Goal: Transaction & Acquisition: Purchase product/service

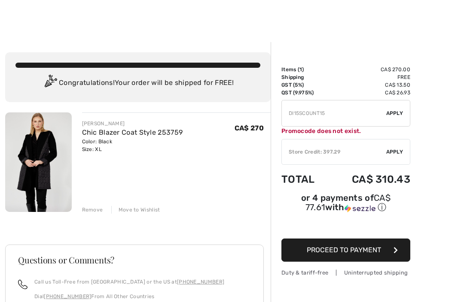
click at [291, 114] on input "TEXT" at bounding box center [334, 113] width 104 height 26
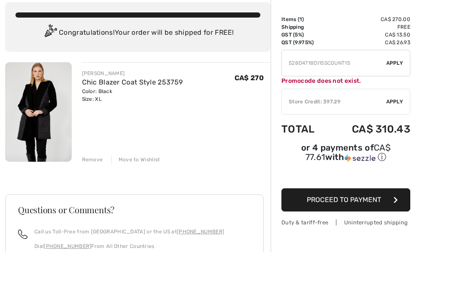
click at [394, 109] on span "Apply" at bounding box center [394, 113] width 17 height 8
click at [358, 64] on input "TEXT" at bounding box center [334, 63] width 104 height 26
type input "528D4718"
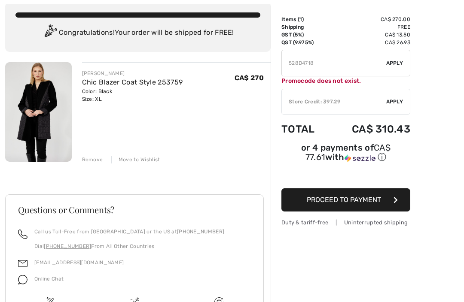
click at [396, 63] on span "Apply" at bounding box center [394, 64] width 17 height 8
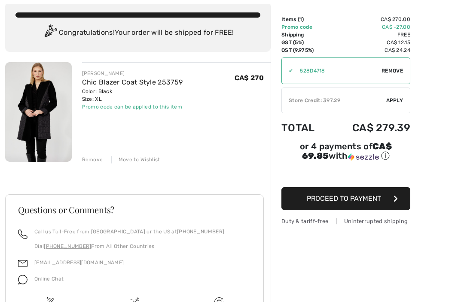
click at [344, 201] on span "Proceed to Payment" at bounding box center [344, 199] width 74 height 8
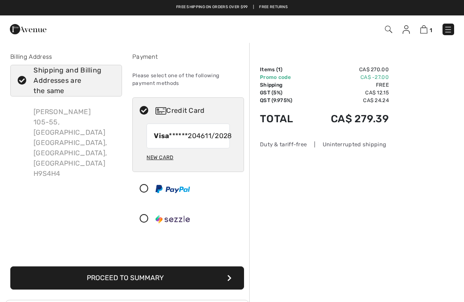
click at [128, 290] on button "Proceed to Summary" at bounding box center [127, 278] width 234 height 23
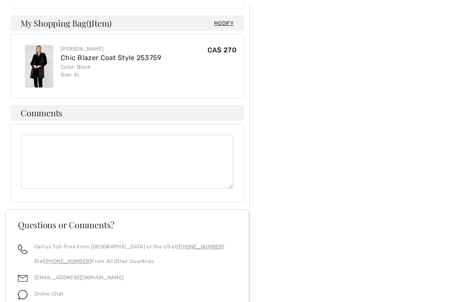
scroll to position [526, 0]
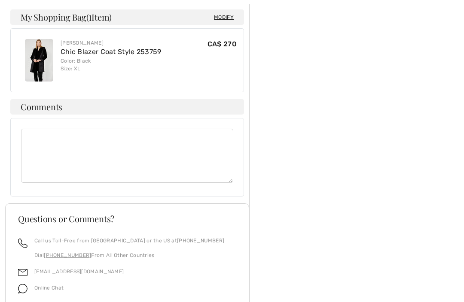
click at [33, 129] on textarea at bounding box center [127, 156] width 212 height 54
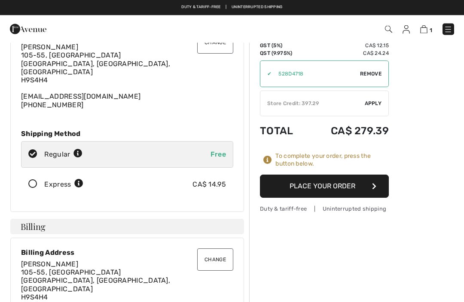
scroll to position [0, 0]
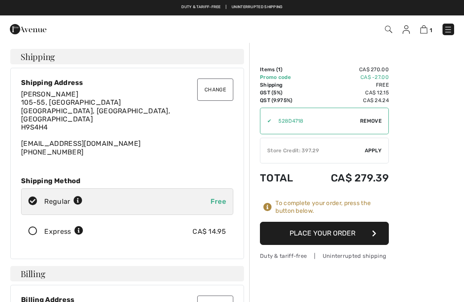
type textarea "Entry Code 02942…..ensure package is brought to Apt. 105 In Front Of My Door…..…"
click at [319, 235] on button "Place Your Order" at bounding box center [324, 233] width 129 height 23
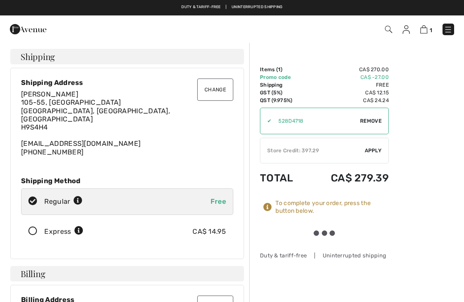
click at [338, 150] on div "Store Credit: 397.29" at bounding box center [312, 151] width 104 height 8
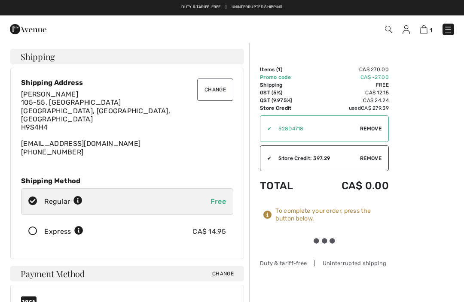
click at [304, 213] on div "To complete your order, press the button below." at bounding box center [331, 214] width 113 height 15
click at [269, 217] on icon at bounding box center [267, 215] width 9 height 9
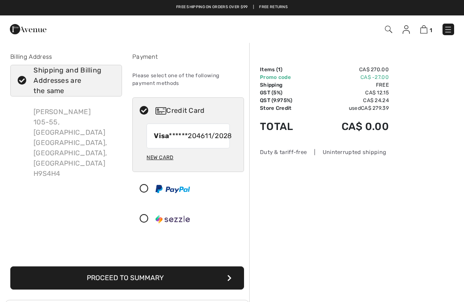
click at [120, 288] on button "Proceed to Summary" at bounding box center [127, 278] width 234 height 23
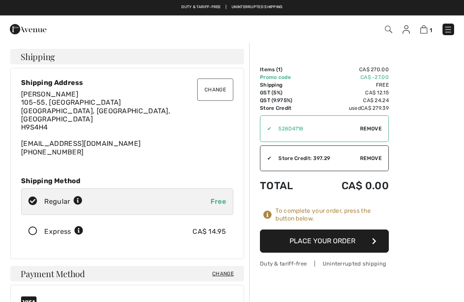
checkbox input "true"
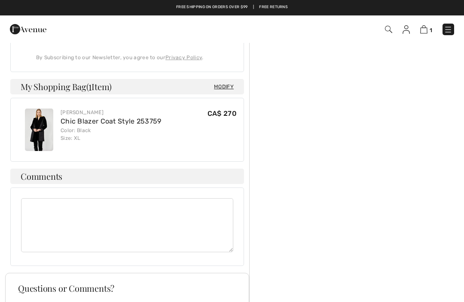
click at [36, 200] on textarea at bounding box center [127, 225] width 212 height 54
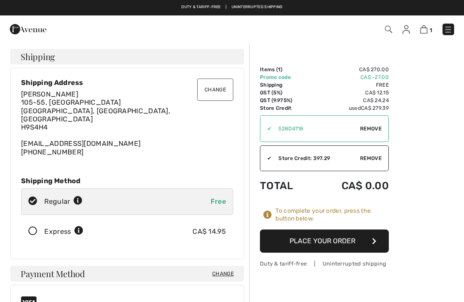
type textarea "Code to enter 02942, please bring package to my Apt 105.. Thank You"
click at [314, 239] on button "Place Your Order" at bounding box center [324, 241] width 129 height 23
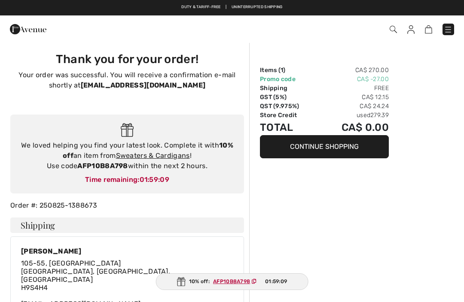
checkbox input "true"
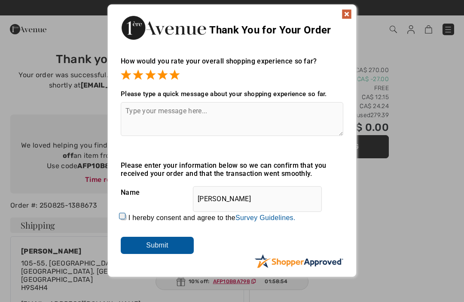
click at [132, 116] on textarea at bounding box center [232, 119] width 222 height 34
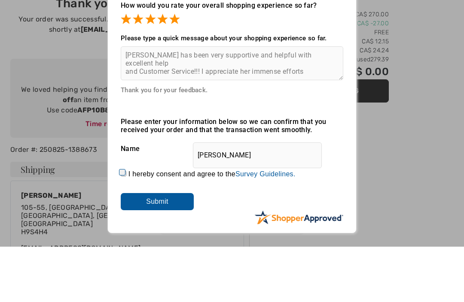
click at [331, 102] on textarea "[PERSON_NAME] has been very supportive and helpful with excellent help and Cust…" at bounding box center [232, 119] width 222 height 34
click at [124, 102] on textarea "[PERSON_NAME] has been very supportive and helpful with excellent communication…" at bounding box center [232, 119] width 222 height 34
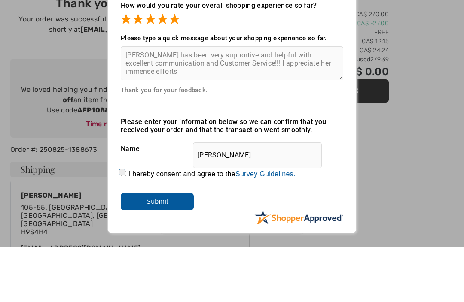
click at [155, 102] on textarea "[PERSON_NAME] has been very supportive and helpful with excellent communication…" at bounding box center [232, 119] width 222 height 34
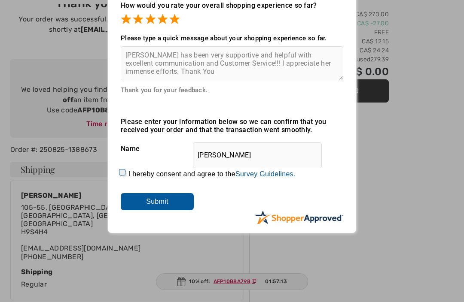
type textarea "[PERSON_NAME] has been very supportive and helpful with excellent communication…"
click at [158, 203] on input "Submit" at bounding box center [157, 201] width 73 height 17
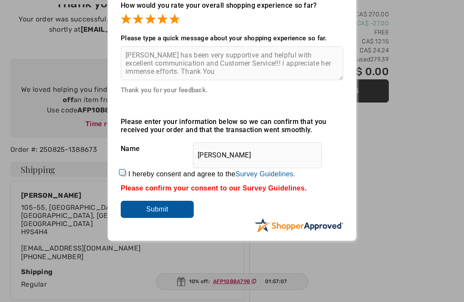
click at [125, 175] on input "I hereby consent and agree to the By submitting a review, you grant permission …" at bounding box center [124, 174] width 6 height 6
checkbox input "true"
click at [155, 213] on input "Submit" at bounding box center [157, 209] width 73 height 17
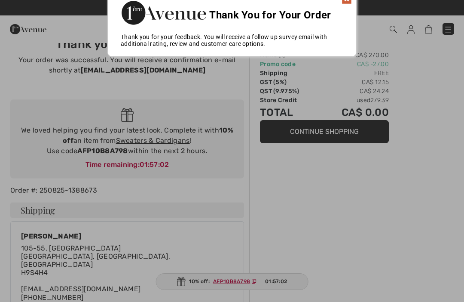
scroll to position [0, 0]
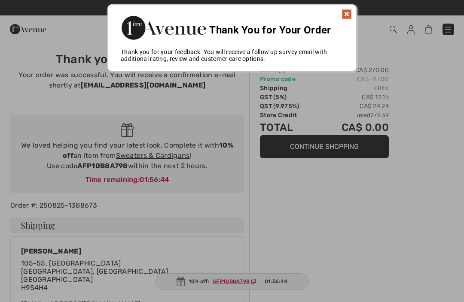
click at [347, 17] on img at bounding box center [346, 14] width 10 height 10
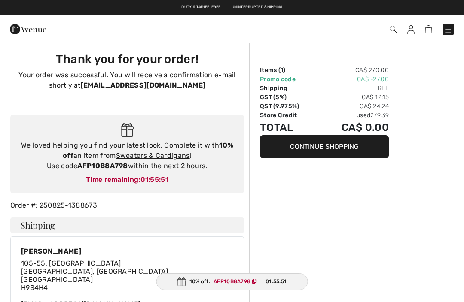
click at [234, 283] on ins "AFP10B8A798" at bounding box center [231, 282] width 37 height 6
click at [234, 282] on ins "AFP10B8A798" at bounding box center [231, 282] width 37 height 6
